Goal: Information Seeking & Learning: Learn about a topic

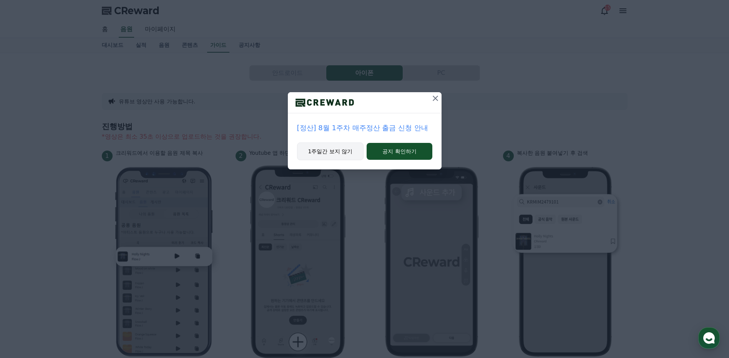
click at [336, 153] on button "1주일간 보지 않기" at bounding box center [330, 152] width 67 height 18
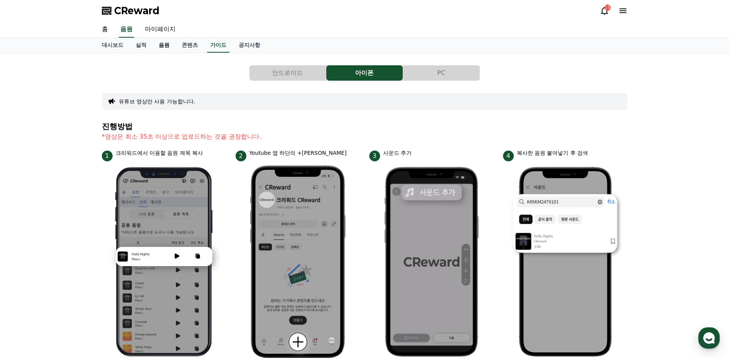
click at [164, 45] on link "음원" at bounding box center [164, 45] width 23 height 15
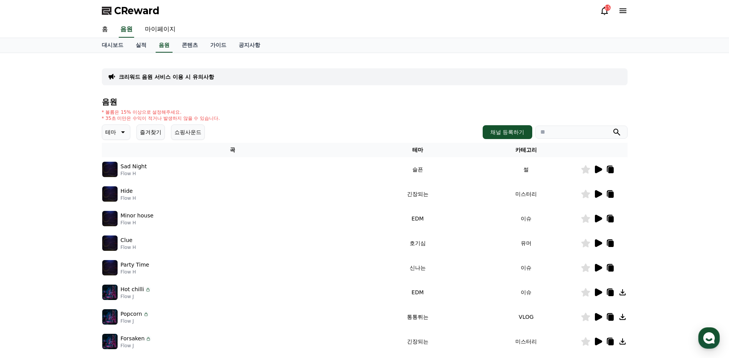
click at [621, 133] on icon "submit" at bounding box center [616, 132] width 9 height 9
click at [612, 134] on icon "submit" at bounding box center [616, 132] width 9 height 9
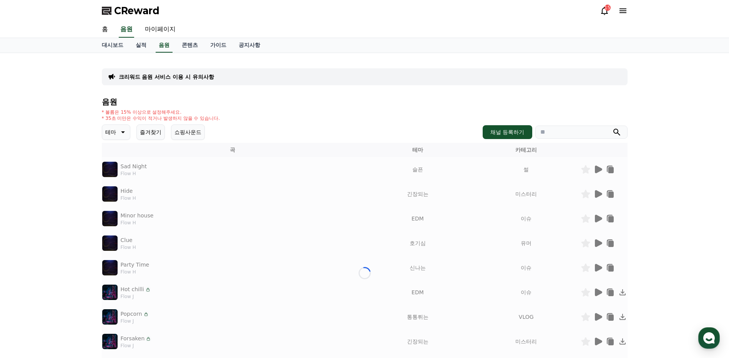
click at [580, 134] on input "search" at bounding box center [581, 132] width 92 height 13
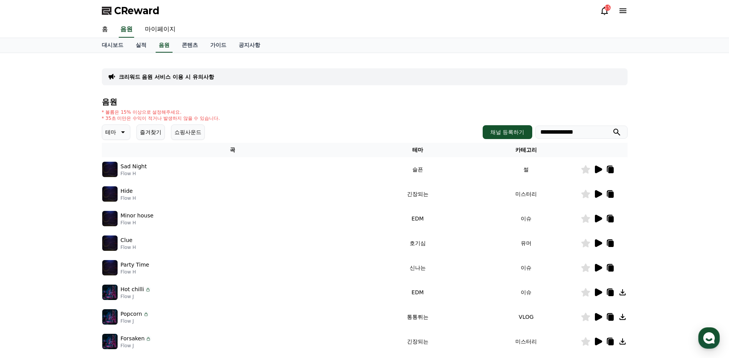
type input "**********"
click at [617, 131] on icon "submit" at bounding box center [616, 132] width 9 height 9
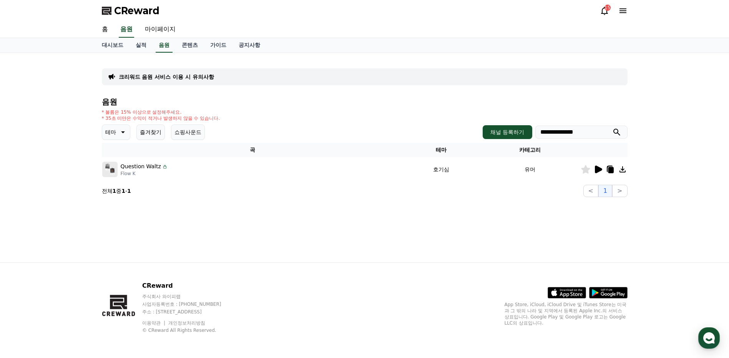
click at [623, 171] on icon at bounding box center [622, 169] width 9 height 9
